Goal: Information Seeking & Learning: Learn about a topic

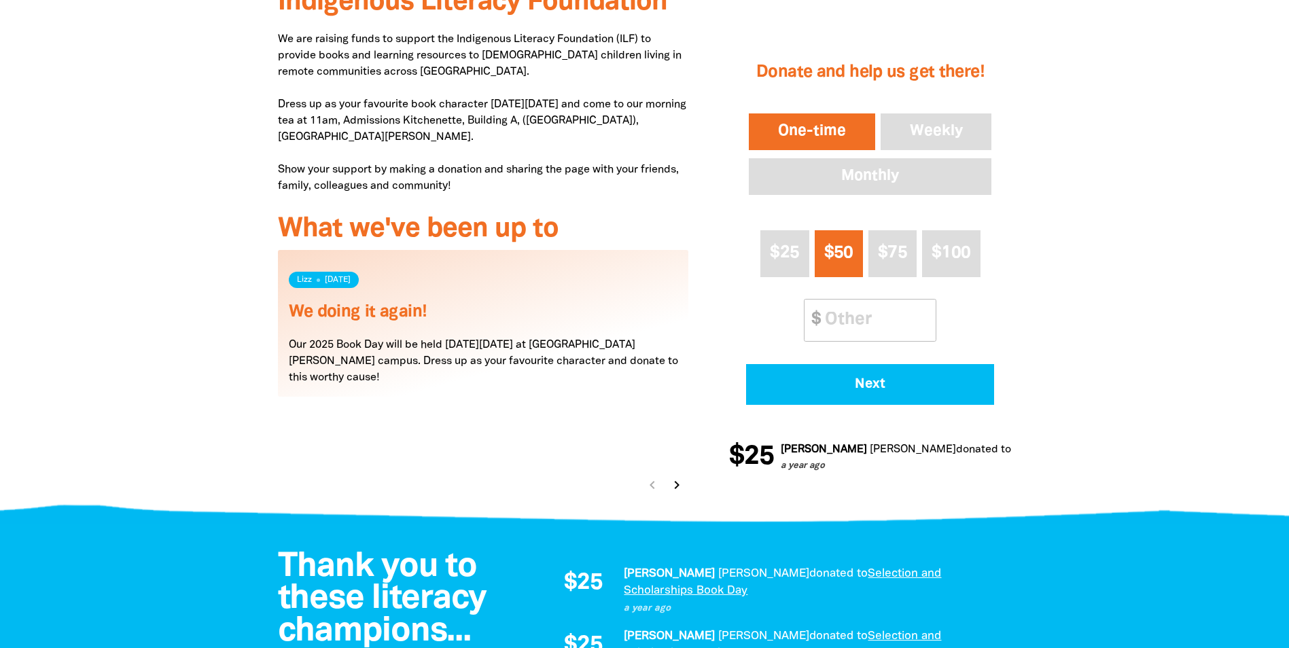
scroll to position [815, 0]
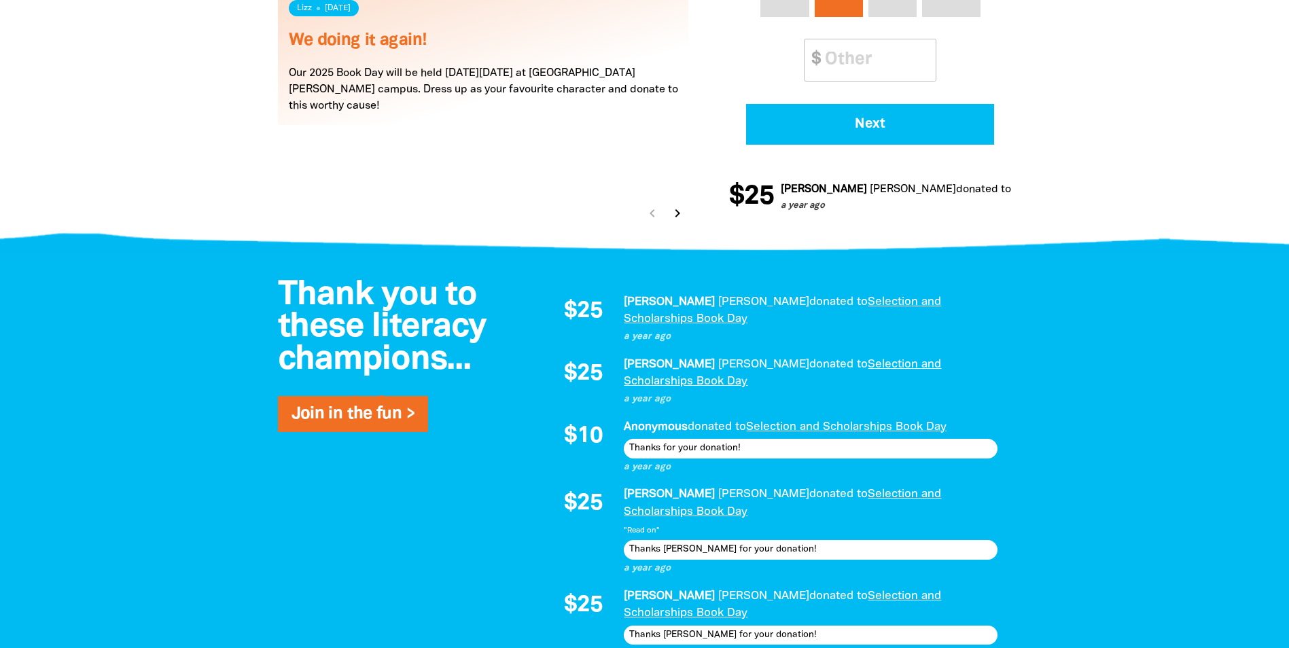
click at [671, 205] on icon "chevron_right" at bounding box center [677, 213] width 16 height 16
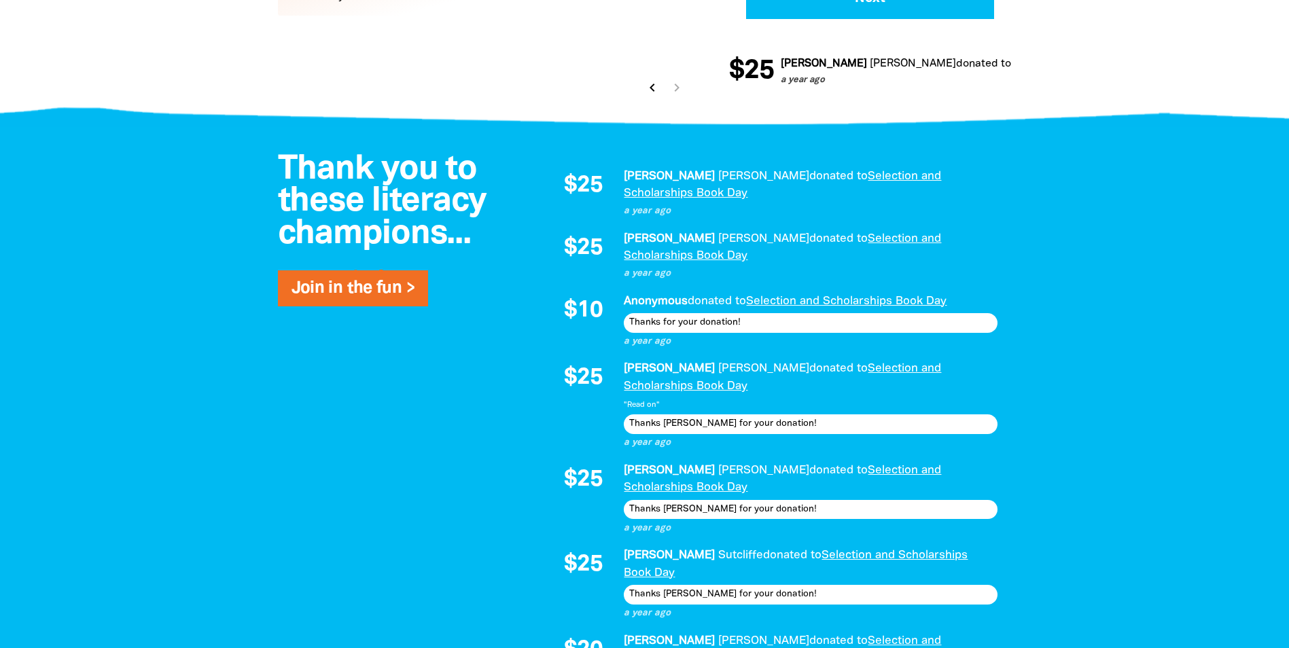
scroll to position [1264, 0]
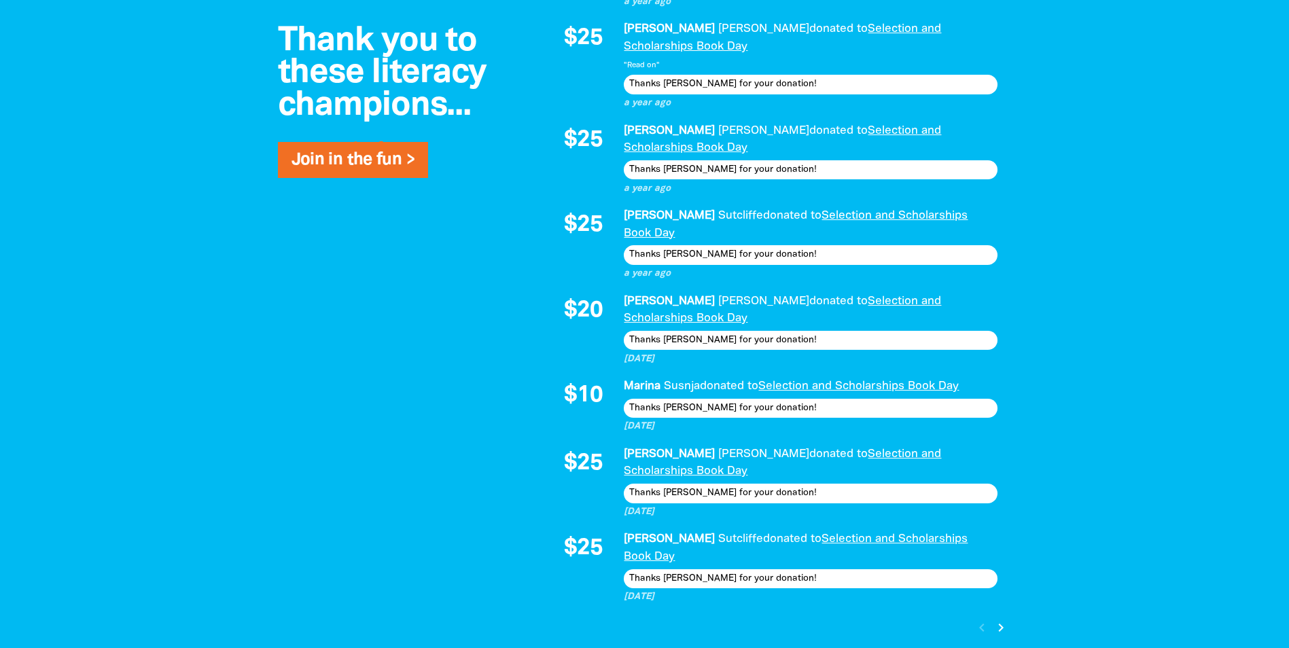
click at [1001, 619] on icon "chevron_right" at bounding box center [1000, 627] width 16 height 16
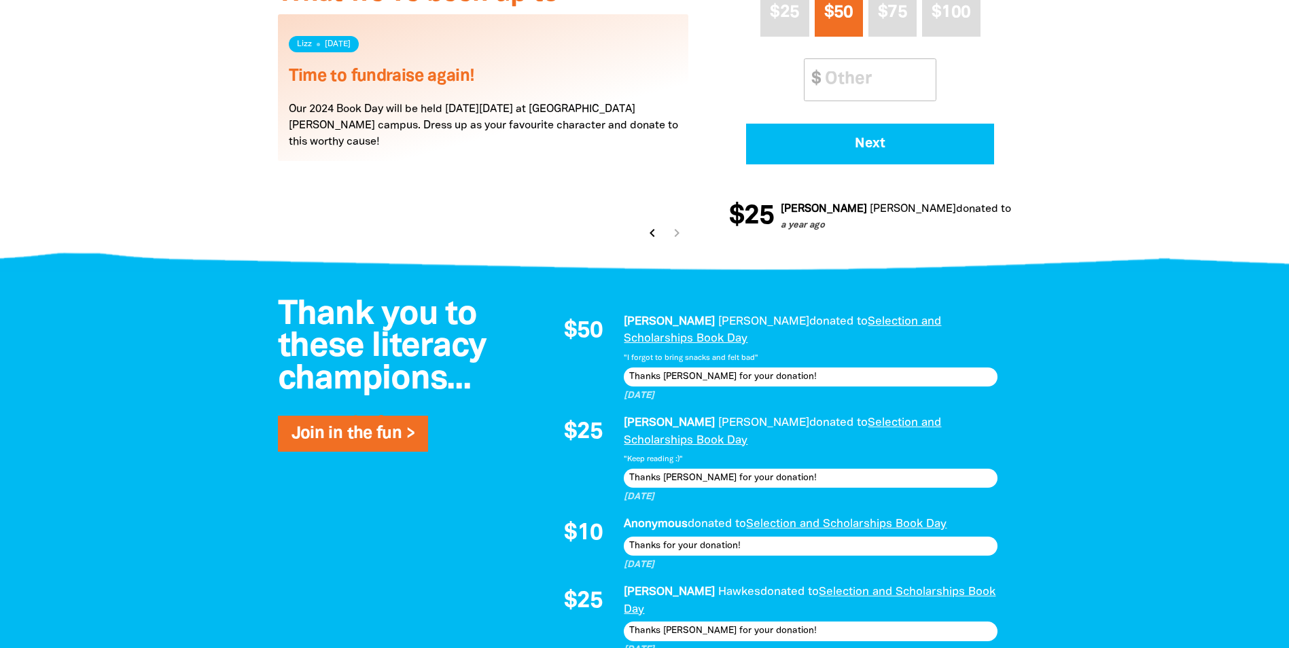
scroll to position [1051, 0]
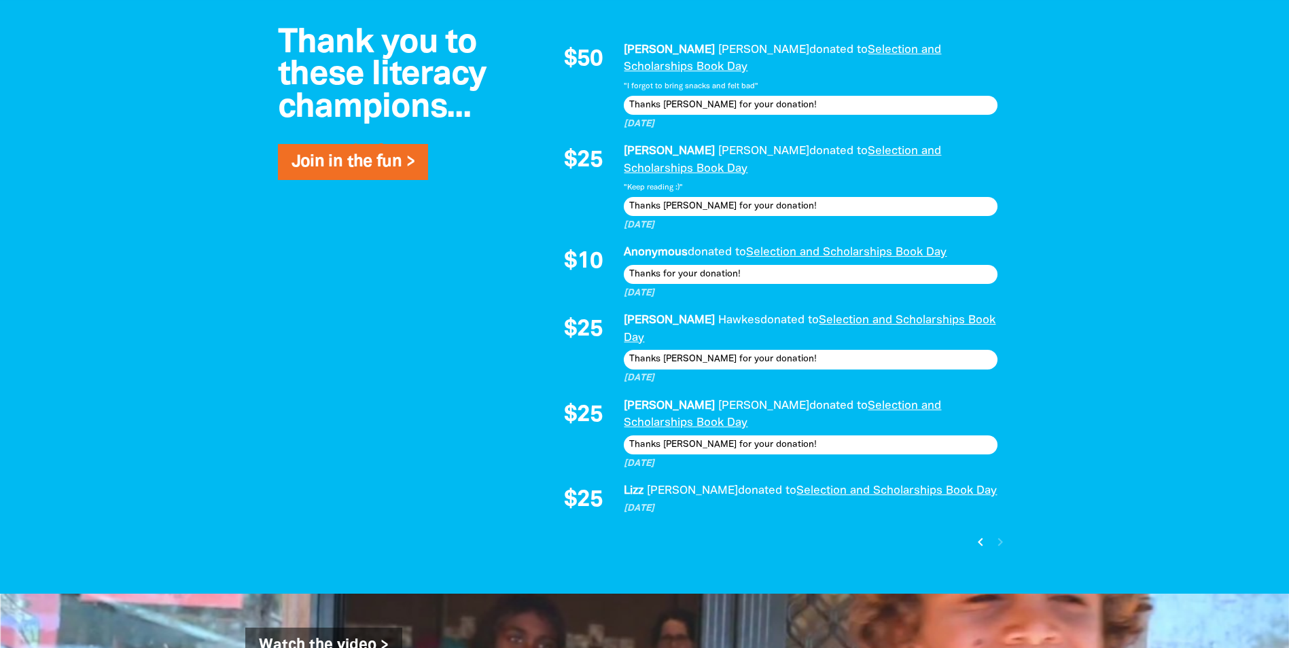
click at [977, 534] on icon "chevron_left" at bounding box center [980, 542] width 16 height 16
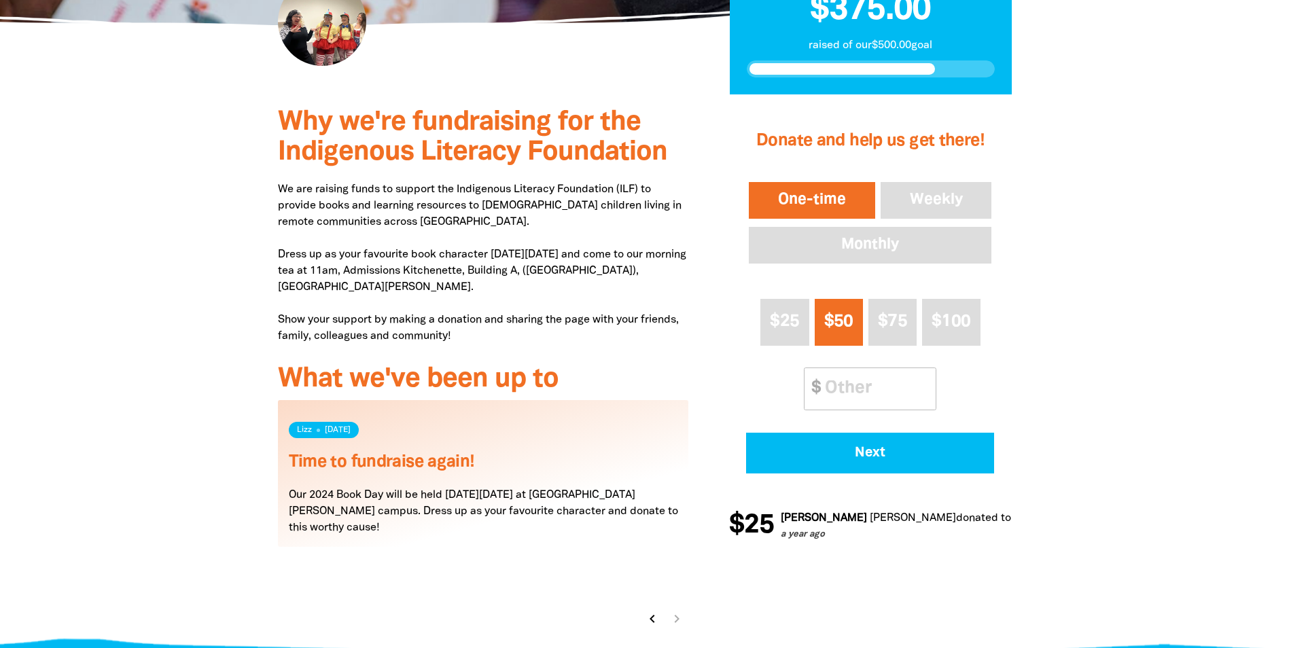
scroll to position [461, 0]
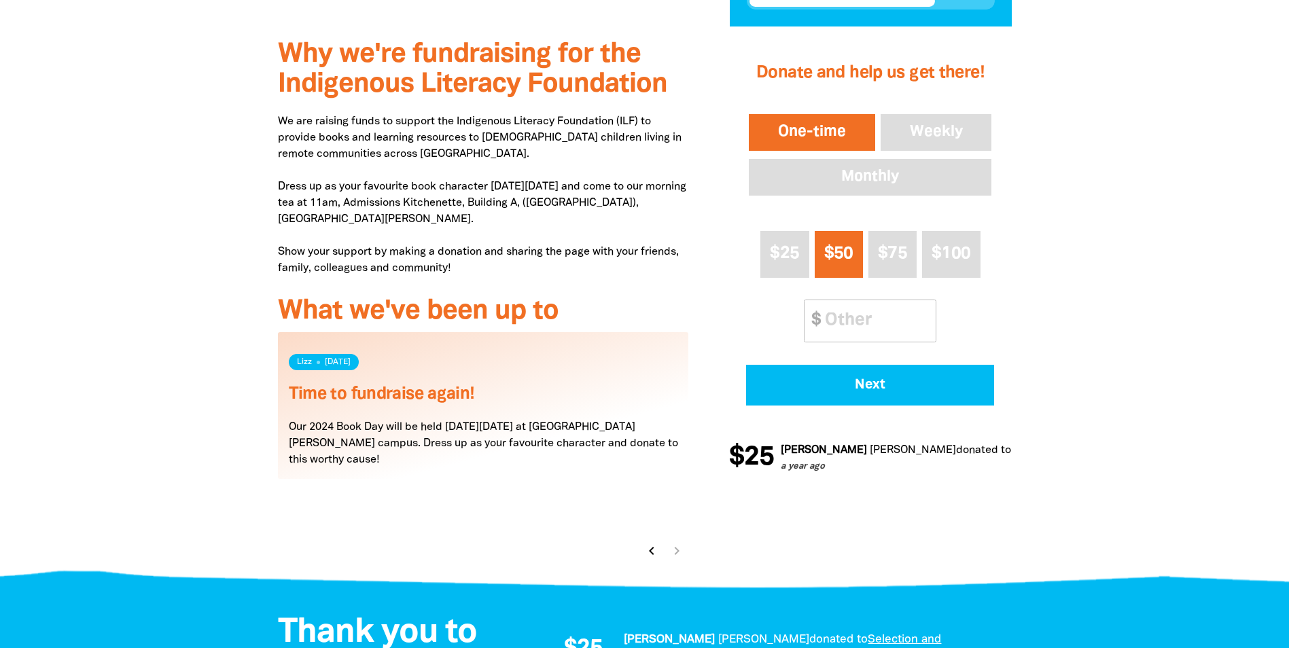
click at [647, 556] on icon "chevron_left" at bounding box center [651, 551] width 16 height 16
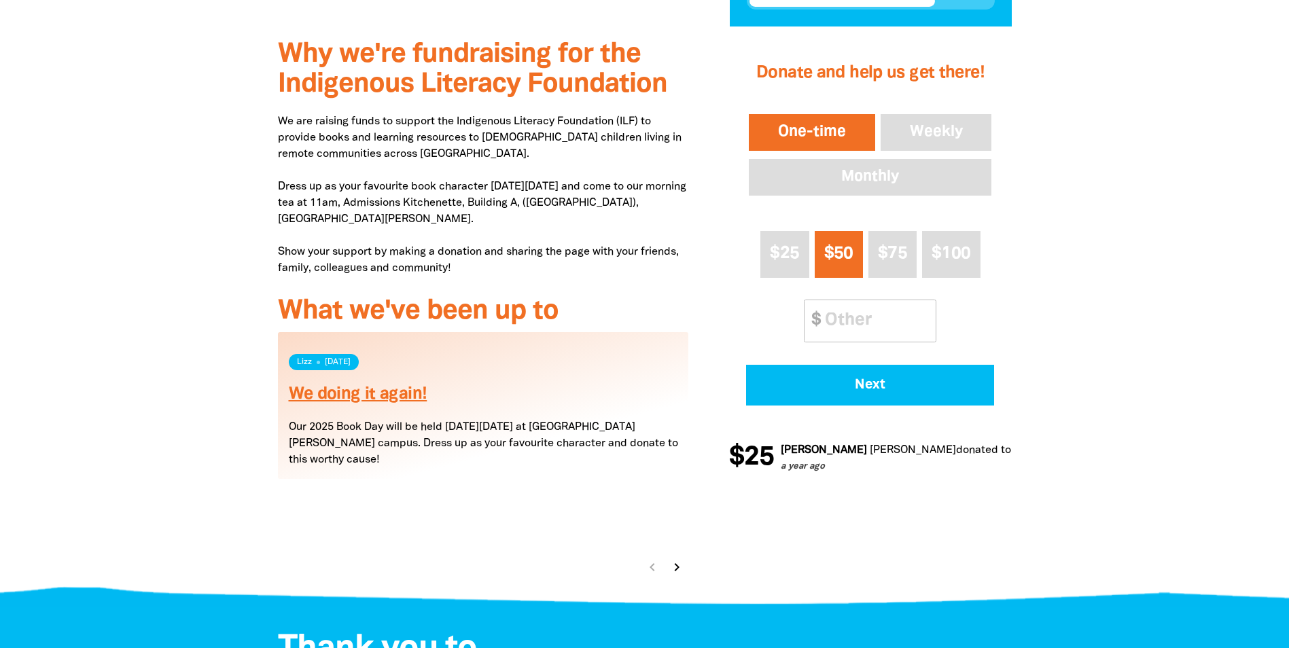
click at [396, 400] on link "We doing it again!" at bounding box center [358, 395] width 139 height 16
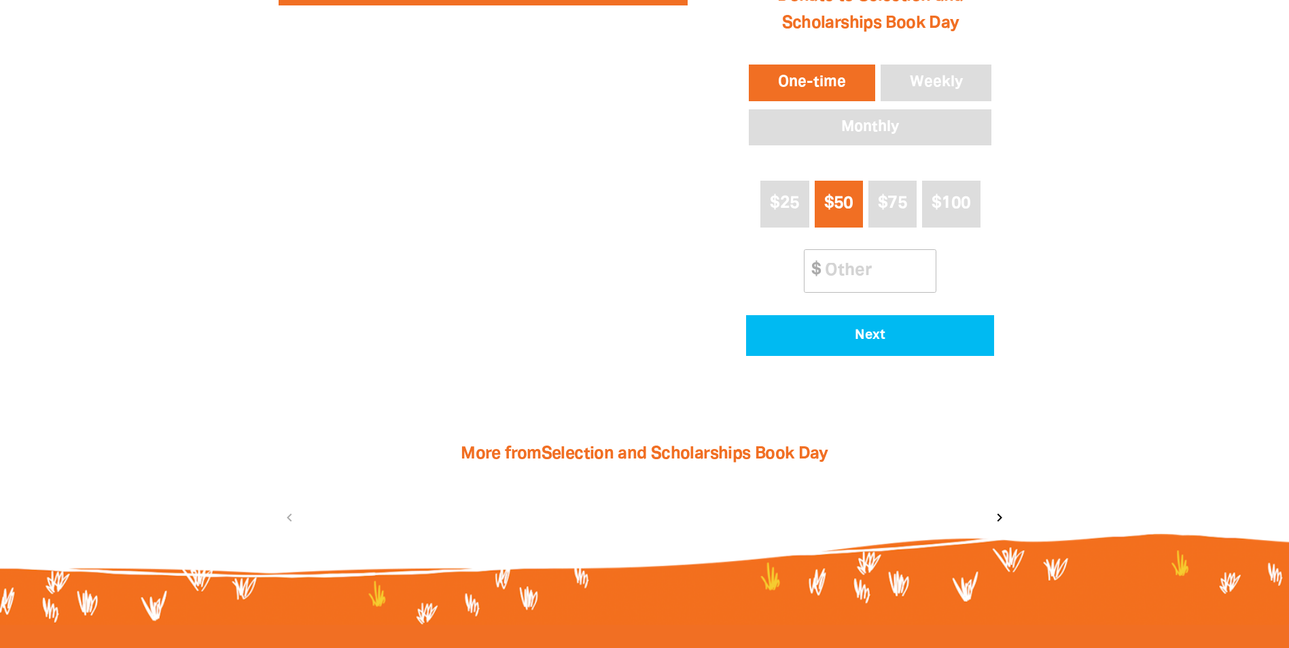
scroll to position [303, 0]
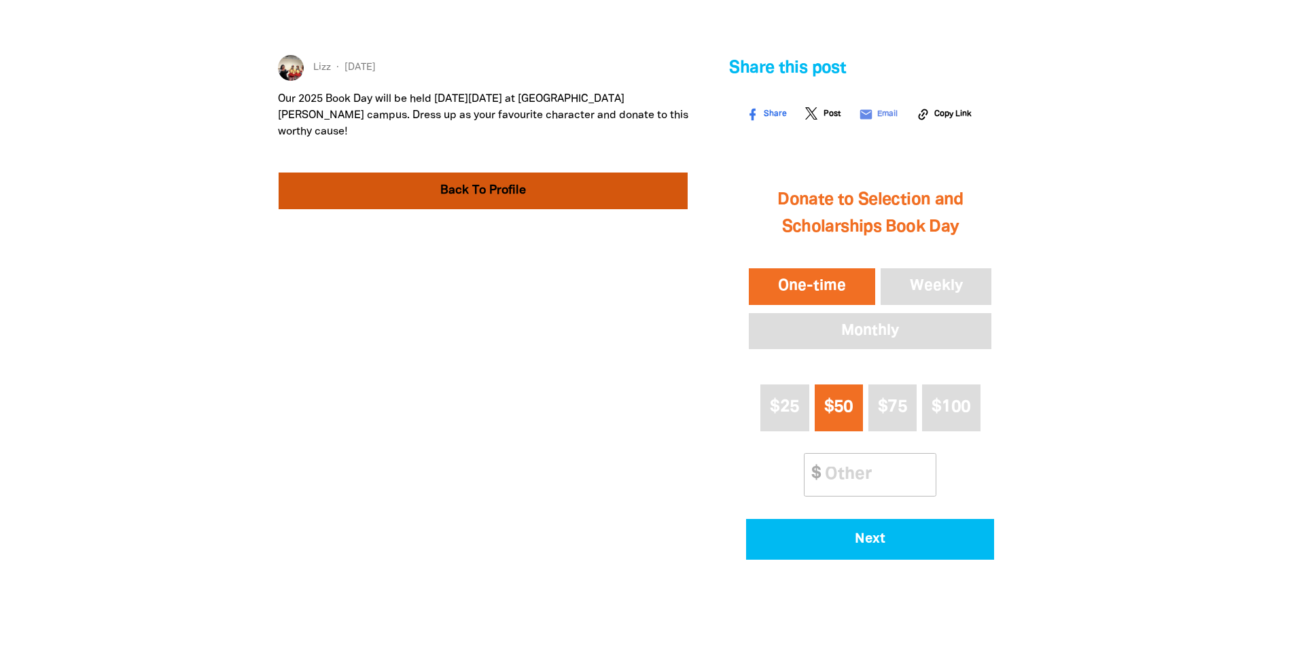
click at [429, 173] on link "Back To Profile" at bounding box center [484, 191] width 410 height 37
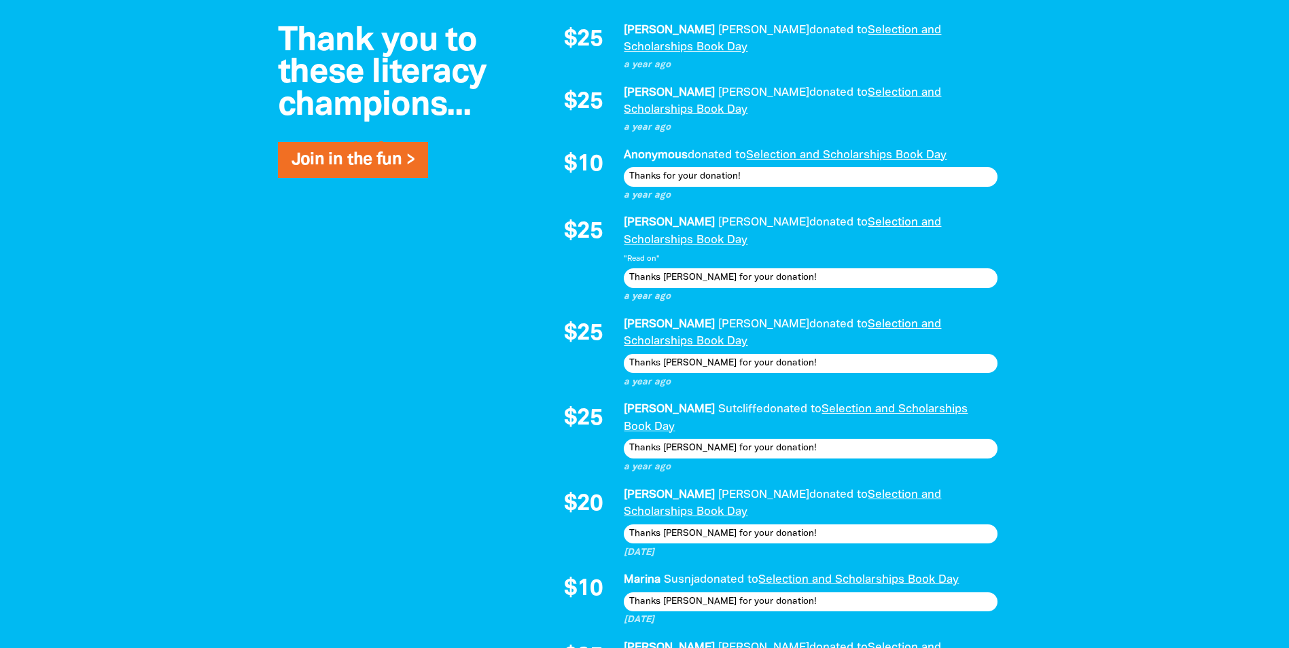
scroll to position [1155, 0]
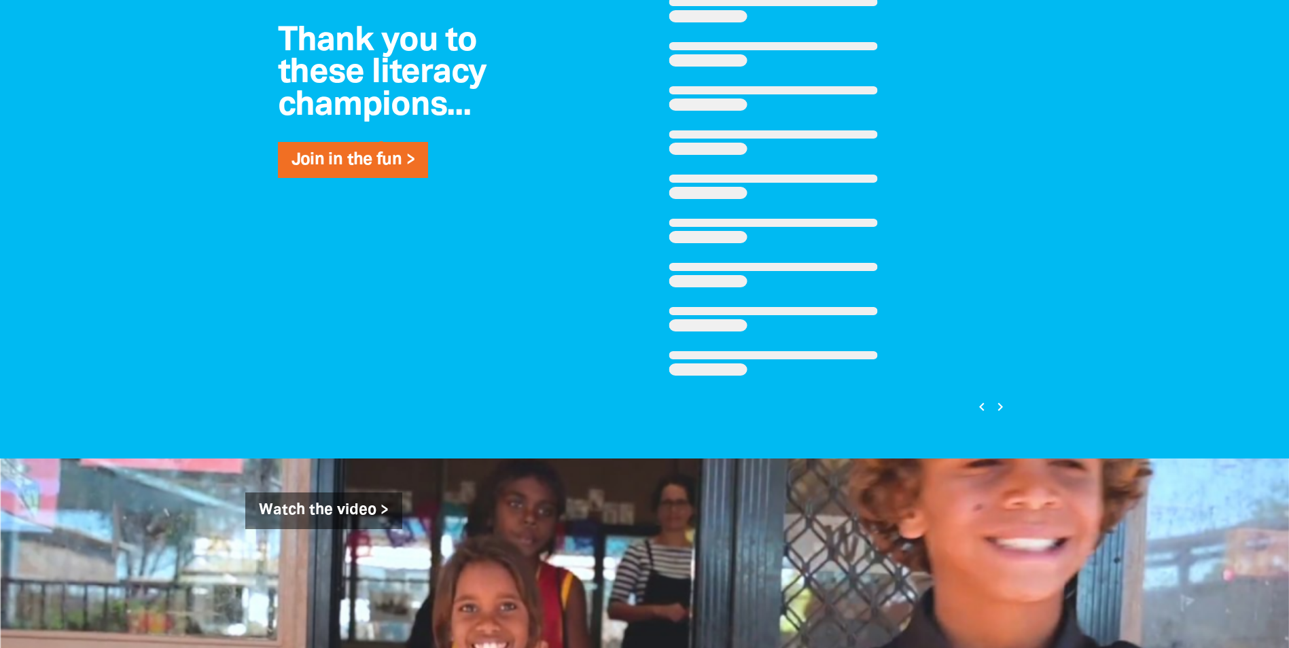
scroll to position [983, 0]
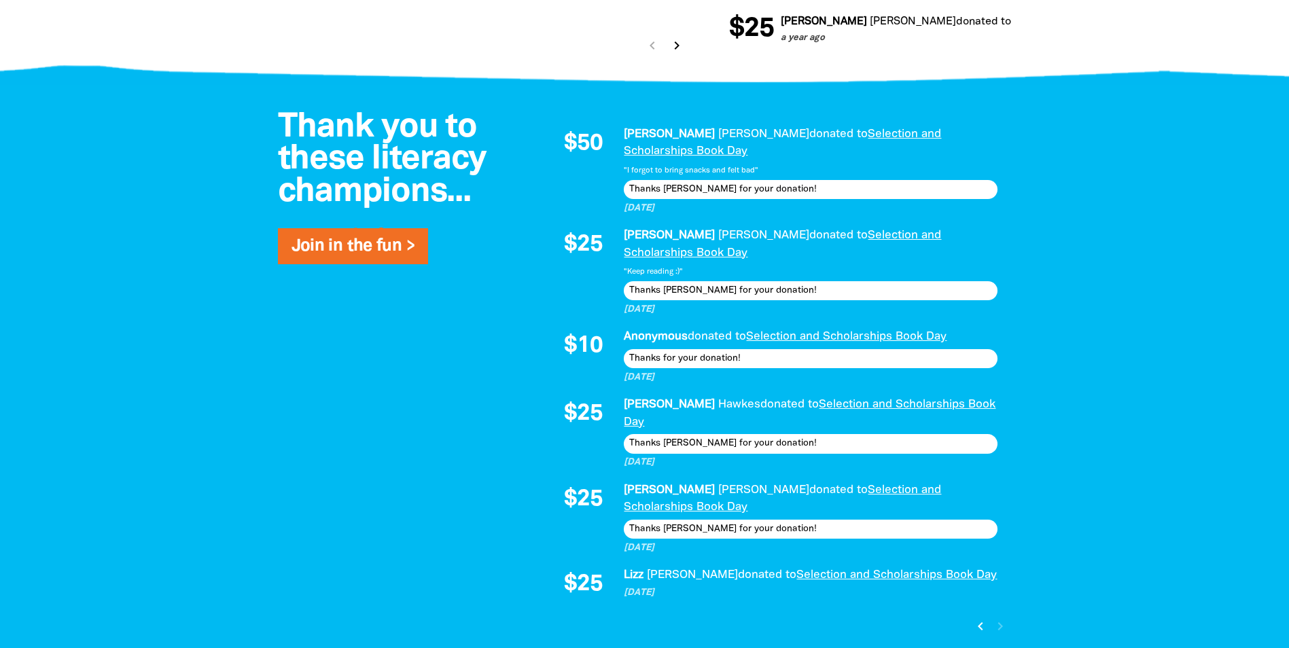
click at [975, 618] on icon "chevron_left" at bounding box center [980, 626] width 16 height 16
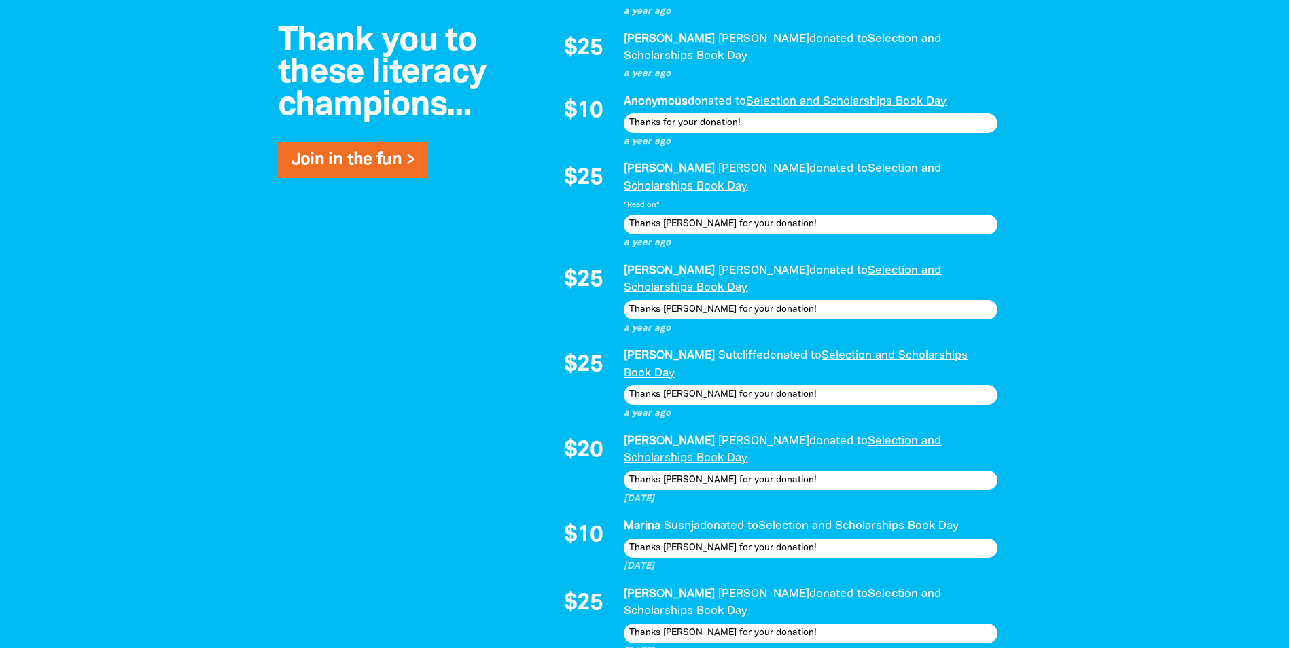
scroll to position [1073, 0]
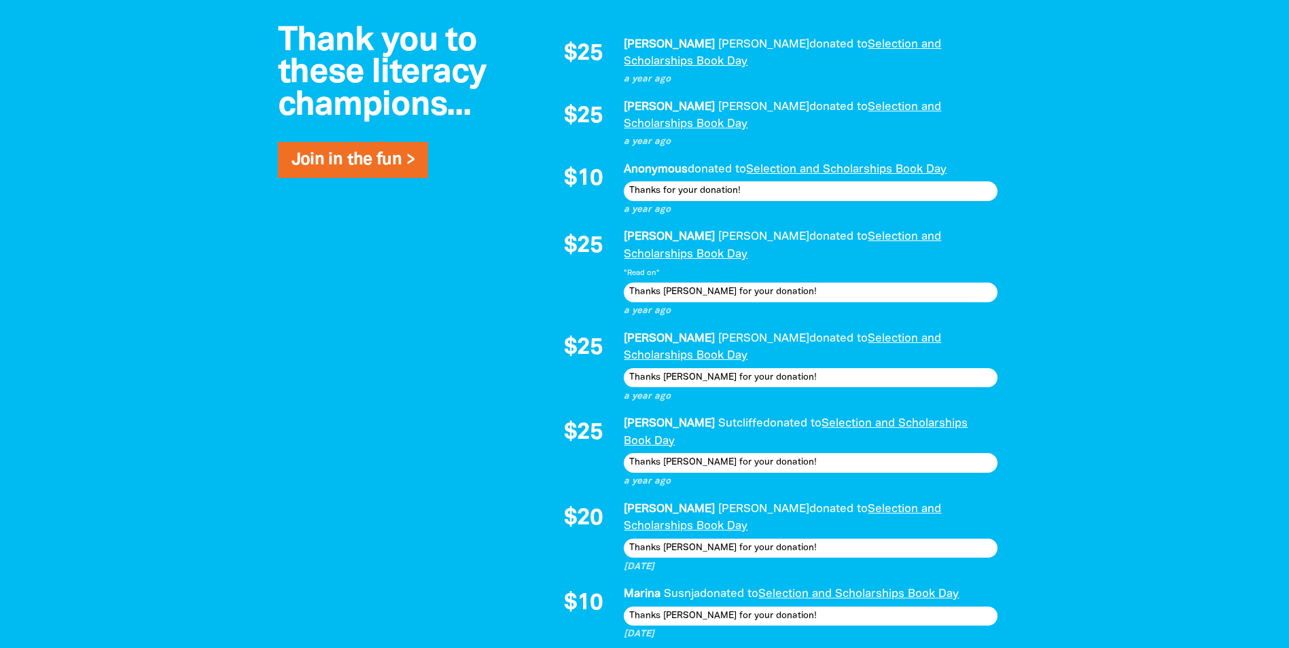
click at [928, 164] on link "Selection and Scholarships Book Day" at bounding box center [846, 169] width 200 height 10
